Goal: Task Accomplishment & Management: Manage account settings

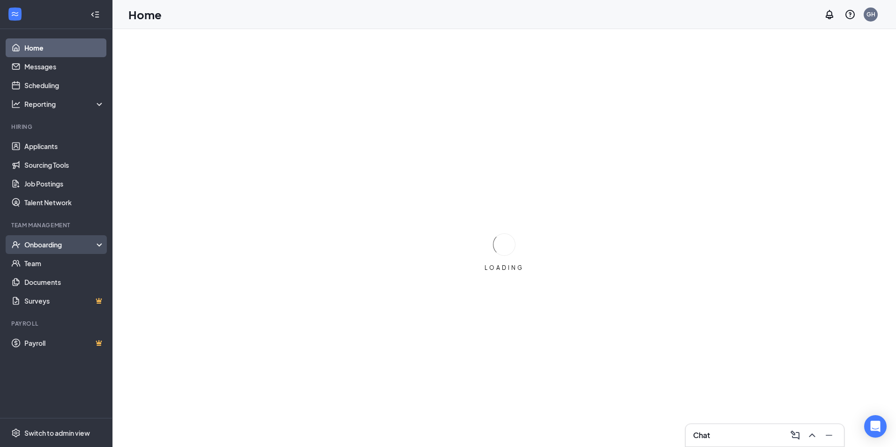
click at [43, 245] on div "Onboarding" at bounding box center [60, 244] width 72 height 9
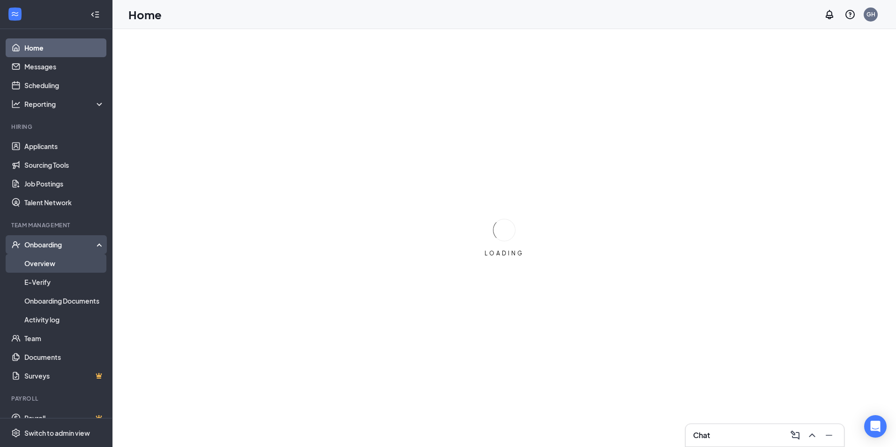
click at [50, 264] on link "Overview" at bounding box center [64, 263] width 80 height 19
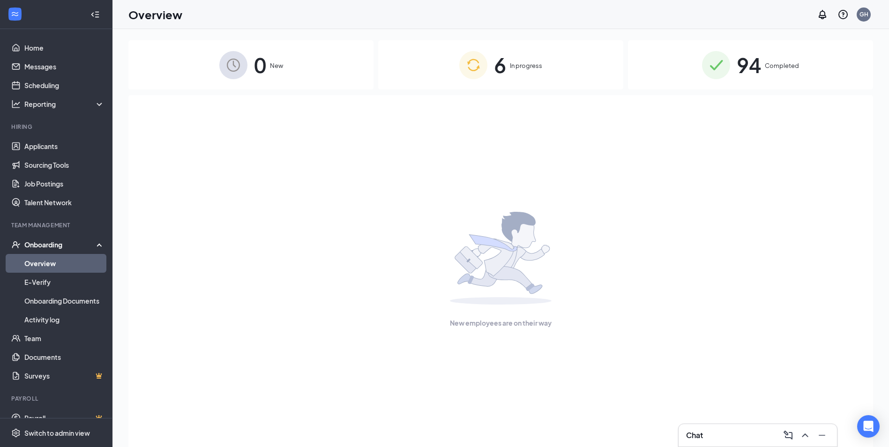
click at [755, 61] on span "94" at bounding box center [749, 65] width 24 height 32
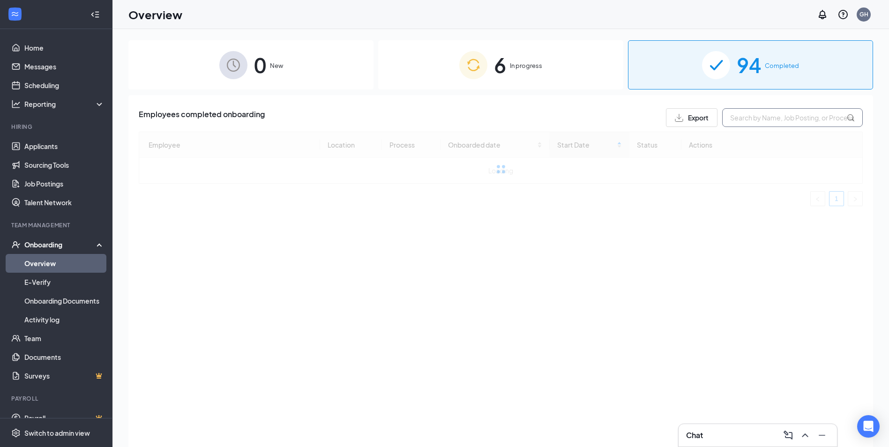
click at [778, 123] on input "text" at bounding box center [792, 117] width 141 height 19
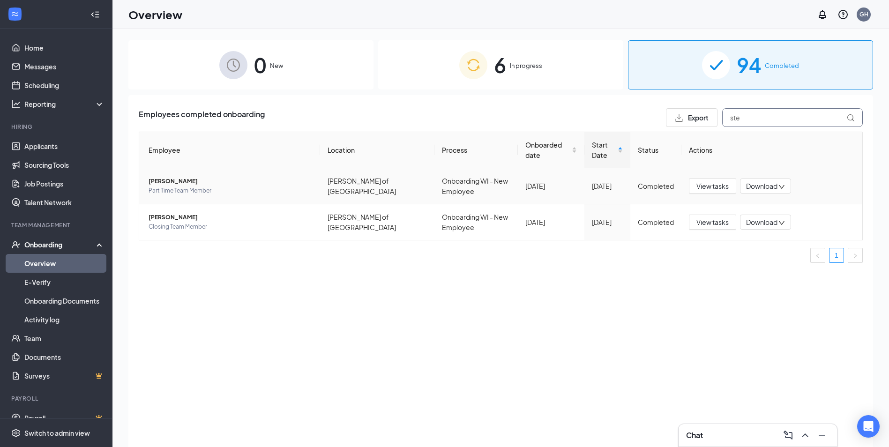
type input "ste"
click at [196, 186] on span "[PERSON_NAME]" at bounding box center [231, 181] width 164 height 9
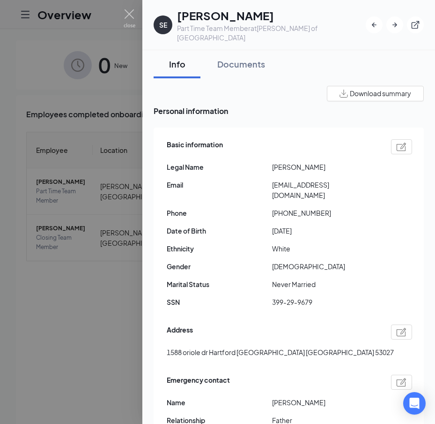
drag, startPoint x: 127, startPoint y: 6, endPoint x: 144, endPoint y: 20, distance: 22.0
click at [127, 6] on div at bounding box center [217, 212] width 435 height 424
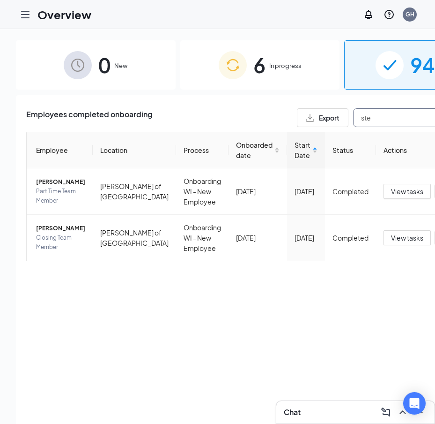
drag, startPoint x: 356, startPoint y: 116, endPoint x: 255, endPoint y: 122, distance: 100.5
click at [297, 122] on div "Export ste" at bounding box center [395, 117] width 197 height 19
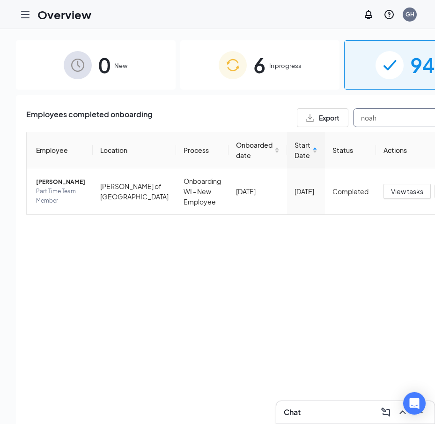
drag, startPoint x: 364, startPoint y: 115, endPoint x: 277, endPoint y: 105, distance: 87.4
click at [279, 105] on div "Employees completed onboarding Export noah Employee Location Process Onboarded …" at bounding box center [260, 271] width 488 height 352
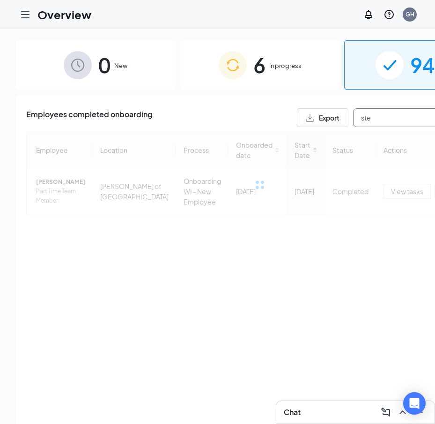
type input "ste"
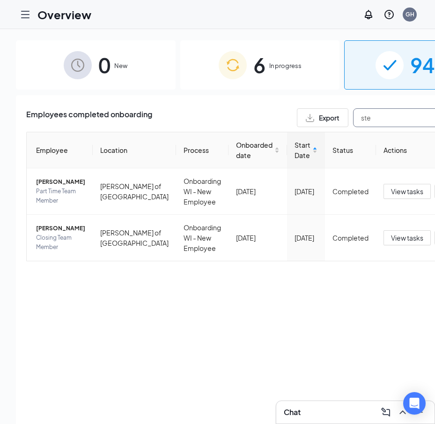
drag, startPoint x: 319, startPoint y: 122, endPoint x: 289, endPoint y: 116, distance: 30.6
click at [297, 116] on div "Export ste" at bounding box center [395, 117] width 197 height 19
click at [54, 198] on span "Part Time Team Member" at bounding box center [60, 196] width 49 height 19
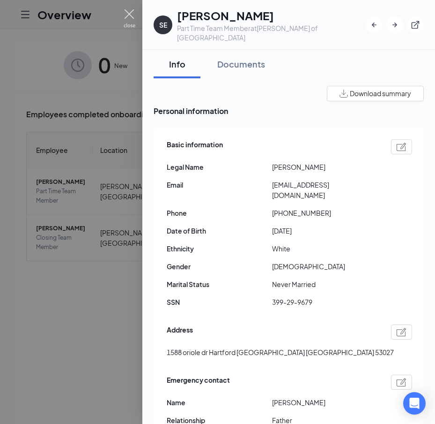
click at [128, 18] on img at bounding box center [130, 18] width 12 height 18
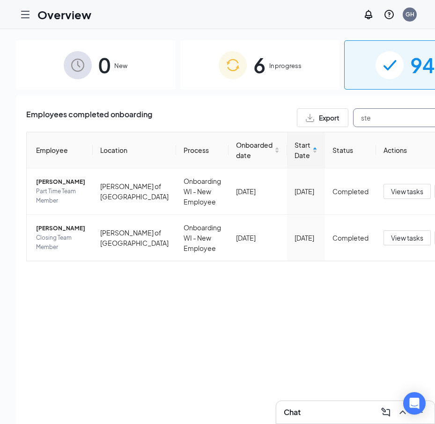
drag, startPoint x: 321, startPoint y: 114, endPoint x: 304, endPoint y: 115, distance: 16.4
click at [353, 115] on input "ste" at bounding box center [423, 117] width 141 height 19
type input "noah"
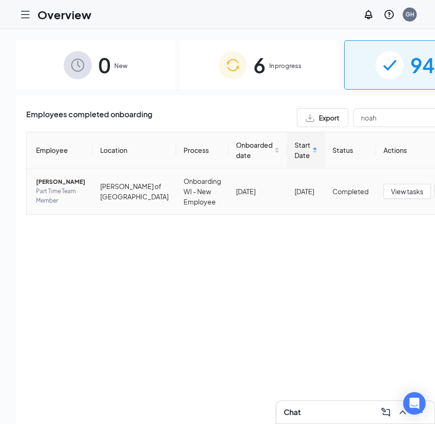
click at [101, 202] on td "[PERSON_NAME] of [GEOGRAPHIC_DATA]" at bounding box center [134, 191] width 83 height 46
click at [49, 201] on span "Part Time Team Member" at bounding box center [60, 196] width 49 height 19
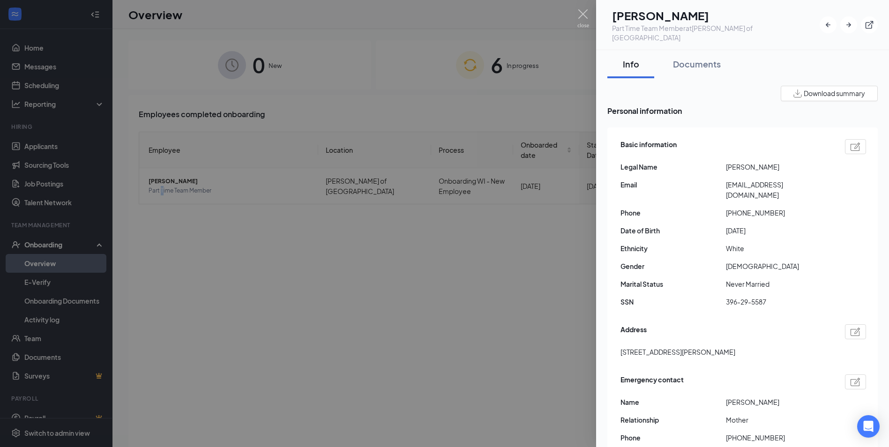
click at [581, 8] on div at bounding box center [444, 223] width 889 height 447
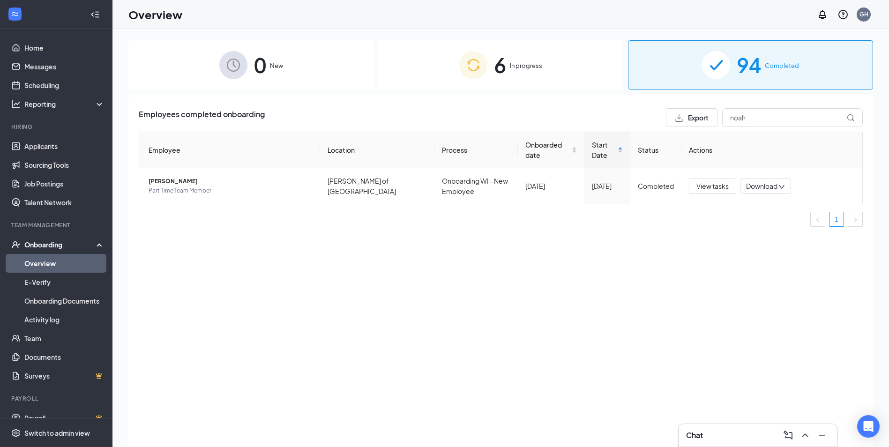
click at [585, 25] on div "Overview GH" at bounding box center [500, 14] width 777 height 29
click at [66, 243] on div "Onboarding" at bounding box center [60, 244] width 72 height 9
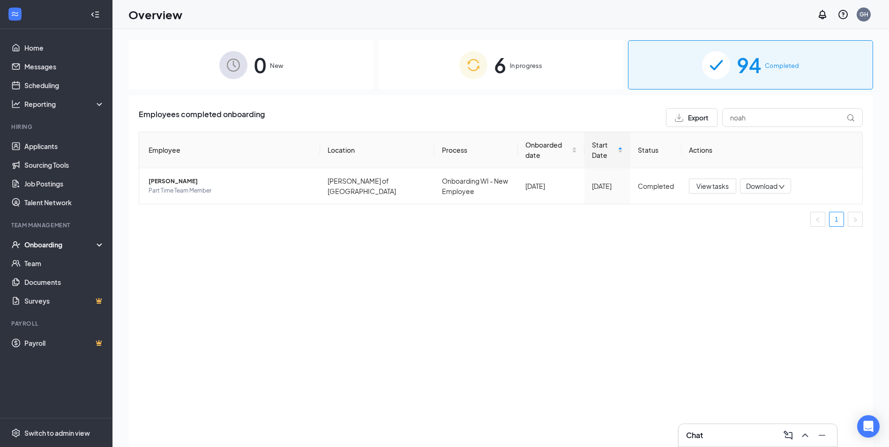
click at [69, 243] on div "Onboarding" at bounding box center [60, 244] width 72 height 9
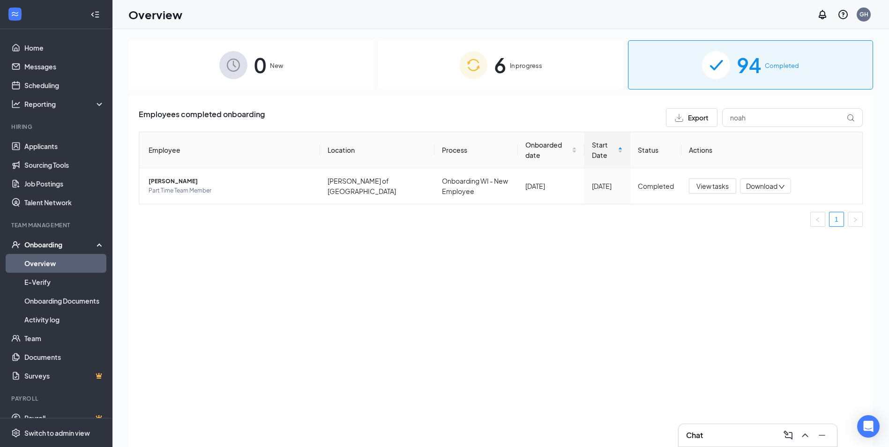
click at [42, 262] on link "Overview" at bounding box center [64, 263] width 80 height 19
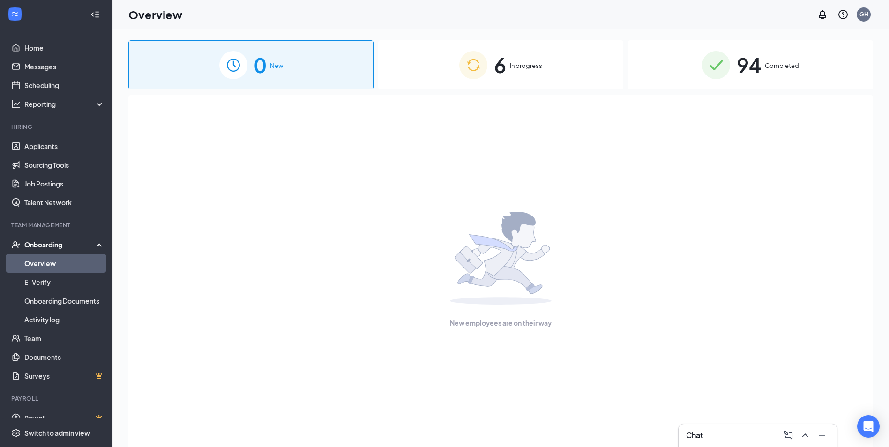
click at [477, 73] on img at bounding box center [473, 65] width 28 height 28
